Goal: Information Seeking & Learning: Learn about a topic

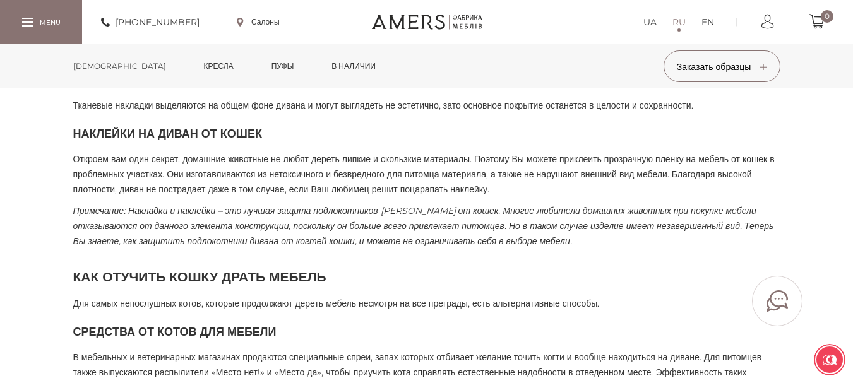
scroll to position [1229, 0]
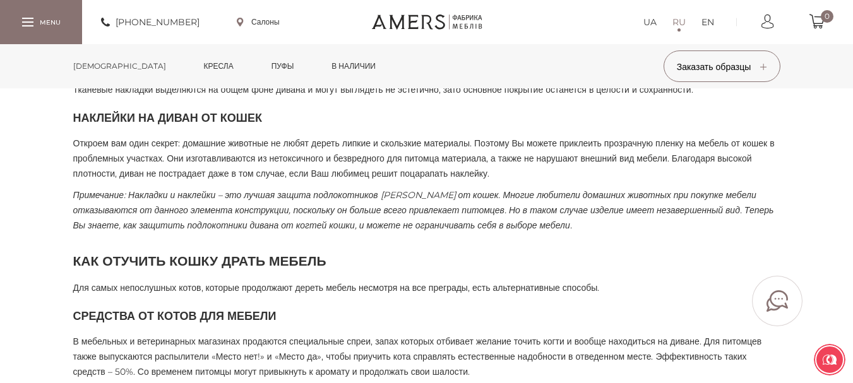
drag, startPoint x: 860, startPoint y: 16, endPoint x: 861, endPoint y: 162, distance: 145.8
click at [852, 162] on html "Пожалуйста оберните ваш экран [PHONE_NUMBER] Салоны UA RU EN 0 [DEMOGRAPHIC_DAT…" at bounding box center [426, 237] width 853 height 2933
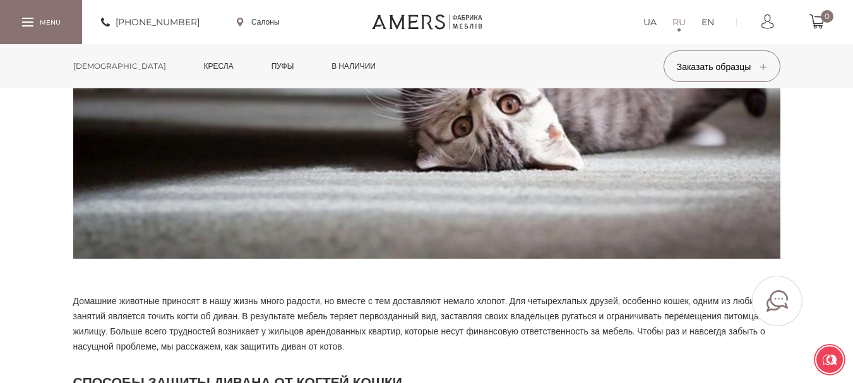
scroll to position [367, 0]
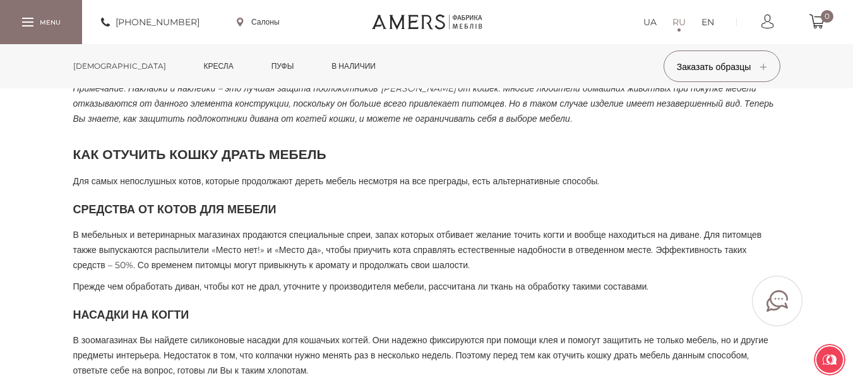
scroll to position [1347, 0]
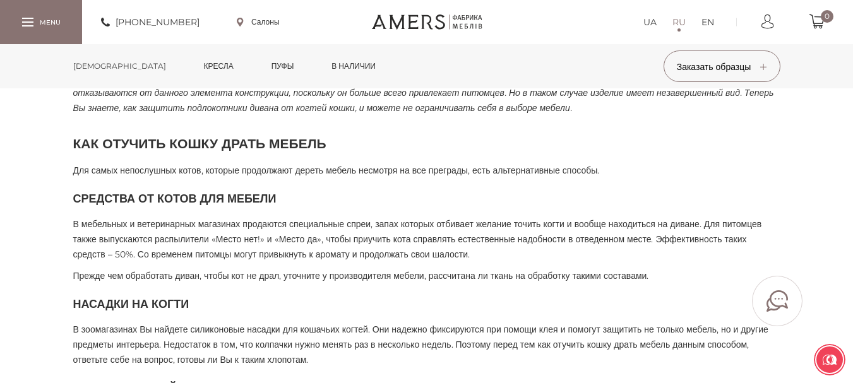
click at [182, 153] on h2 "Как отучить кошку драть мебель" at bounding box center [426, 143] width 707 height 19
click at [184, 178] on p "Для самых непослушных котов, которые продолжают дереть мебель несмотря на все п…" at bounding box center [426, 170] width 707 height 15
click at [195, 178] on p "Для самых непослушных котов, которые продолжают дереть мебель несмотря на все п…" at bounding box center [426, 170] width 707 height 15
click at [194, 178] on p "Для самых непослушных котов, которые продолжают дереть мебель несмотря на все п…" at bounding box center [426, 170] width 707 height 15
click at [194, 153] on h2 "Как отучить кошку драть мебель" at bounding box center [426, 143] width 707 height 19
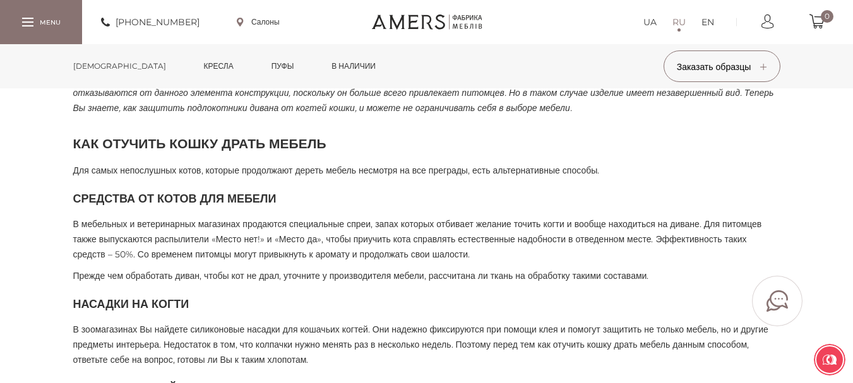
click at [194, 153] on h2 "Как отучить кошку драть мебель" at bounding box center [426, 143] width 707 height 19
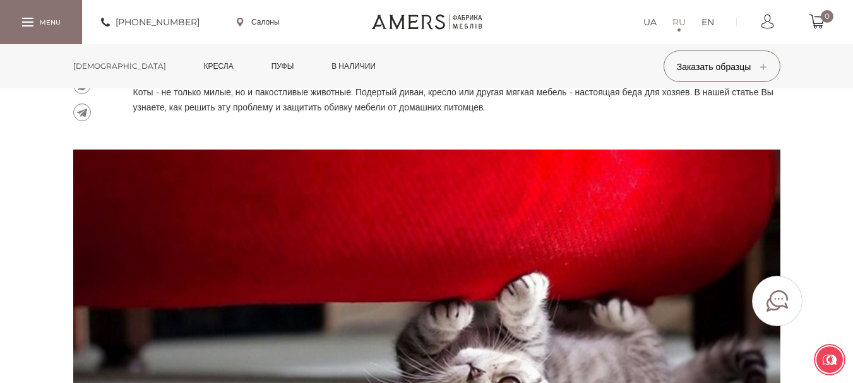
scroll to position [90, 0]
